Goal: Task Accomplishment & Management: Manage account settings

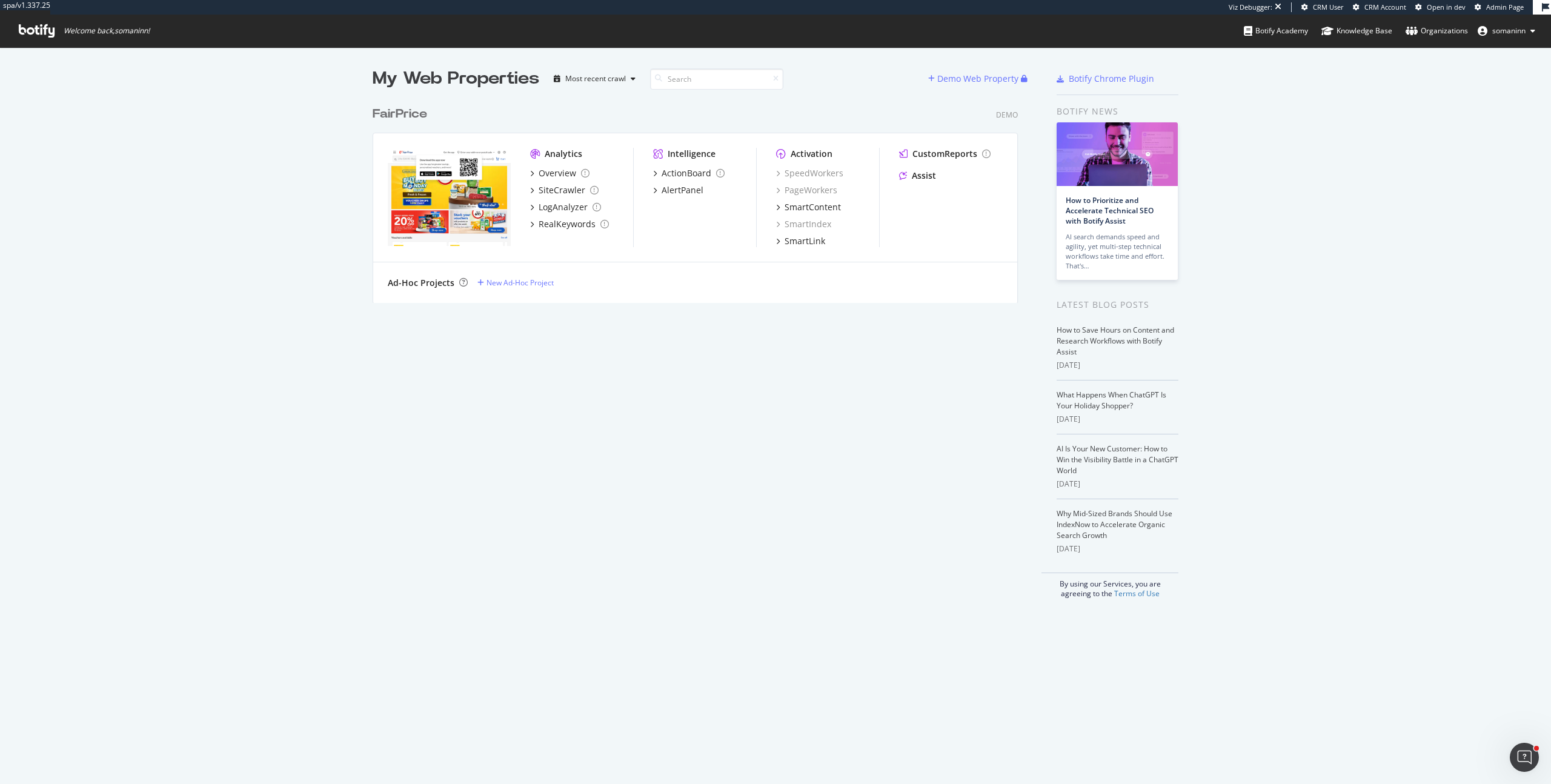
click at [1504, 29] on span "somaninn" at bounding box center [1509, 30] width 33 height 10
click at [1481, 54] on link "Edit Profile" at bounding box center [1486, 57] width 117 height 18
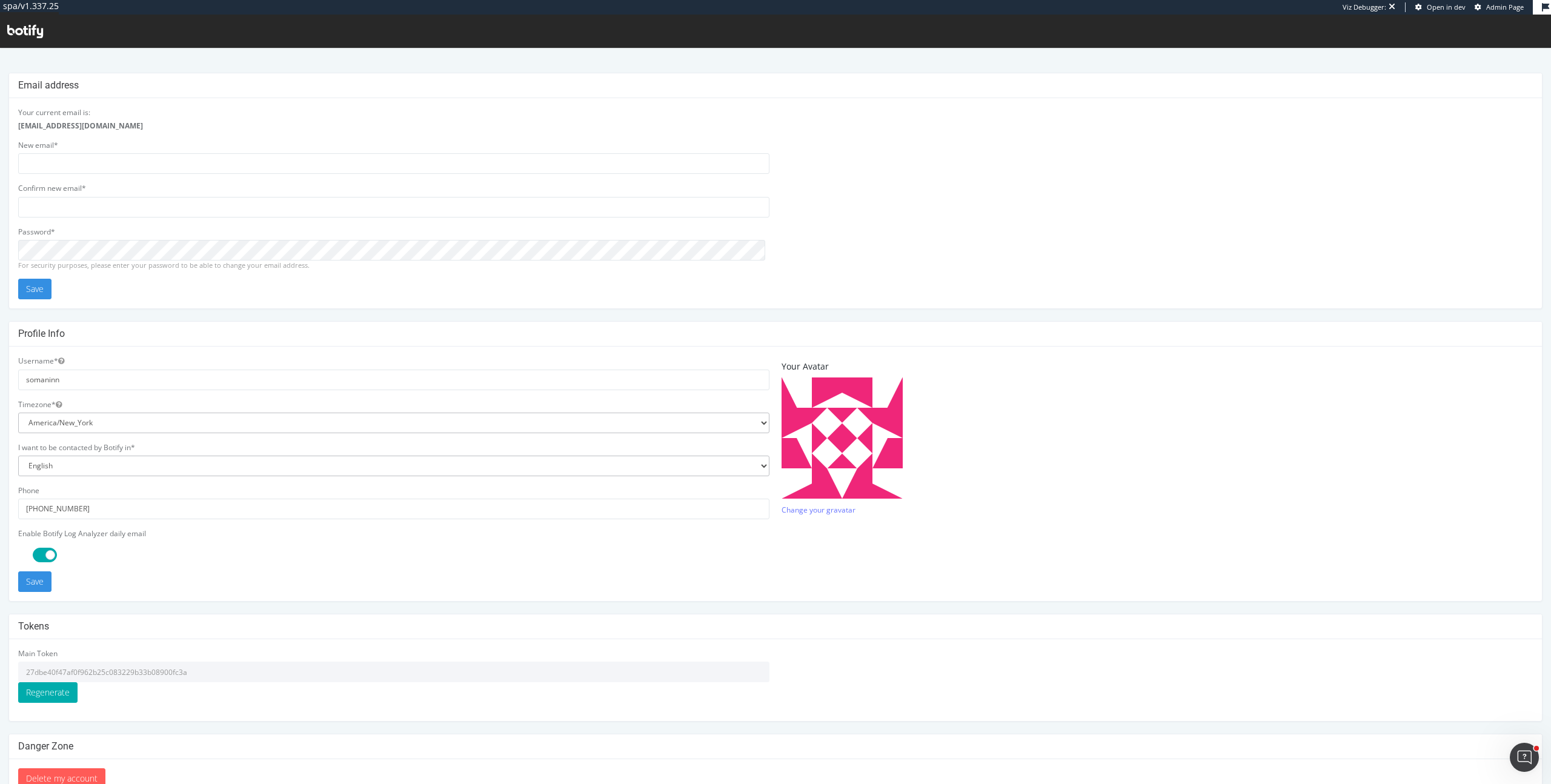
click at [77, 667] on input "27dbe40f47af0f962b25c083229b33b08900fc3a" at bounding box center [394, 672] width 751 height 20
